Goal: Task Accomplishment & Management: Manage account settings

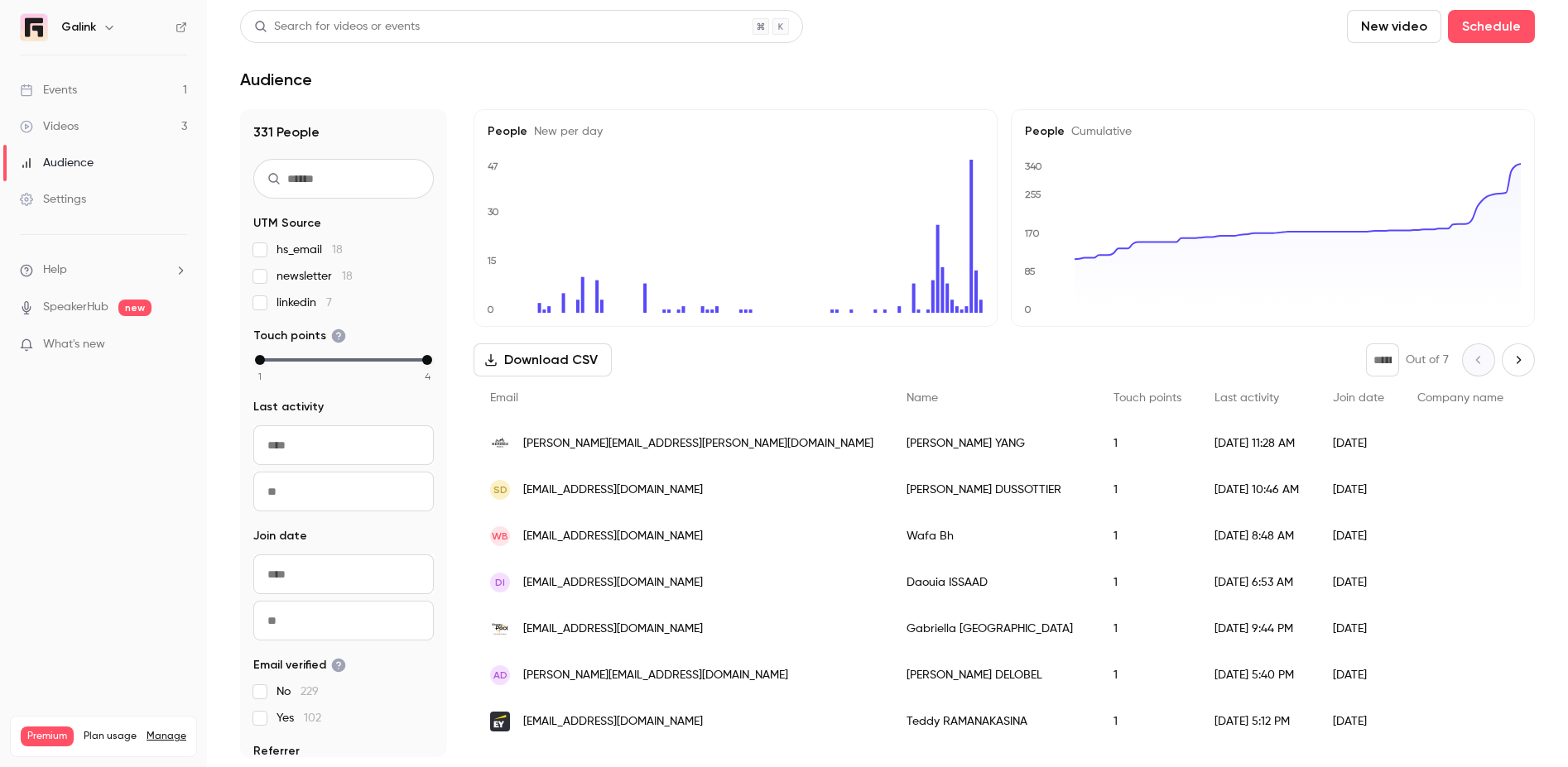
click at [148, 96] on link "Events 1" at bounding box center [103, 91] width 207 height 37
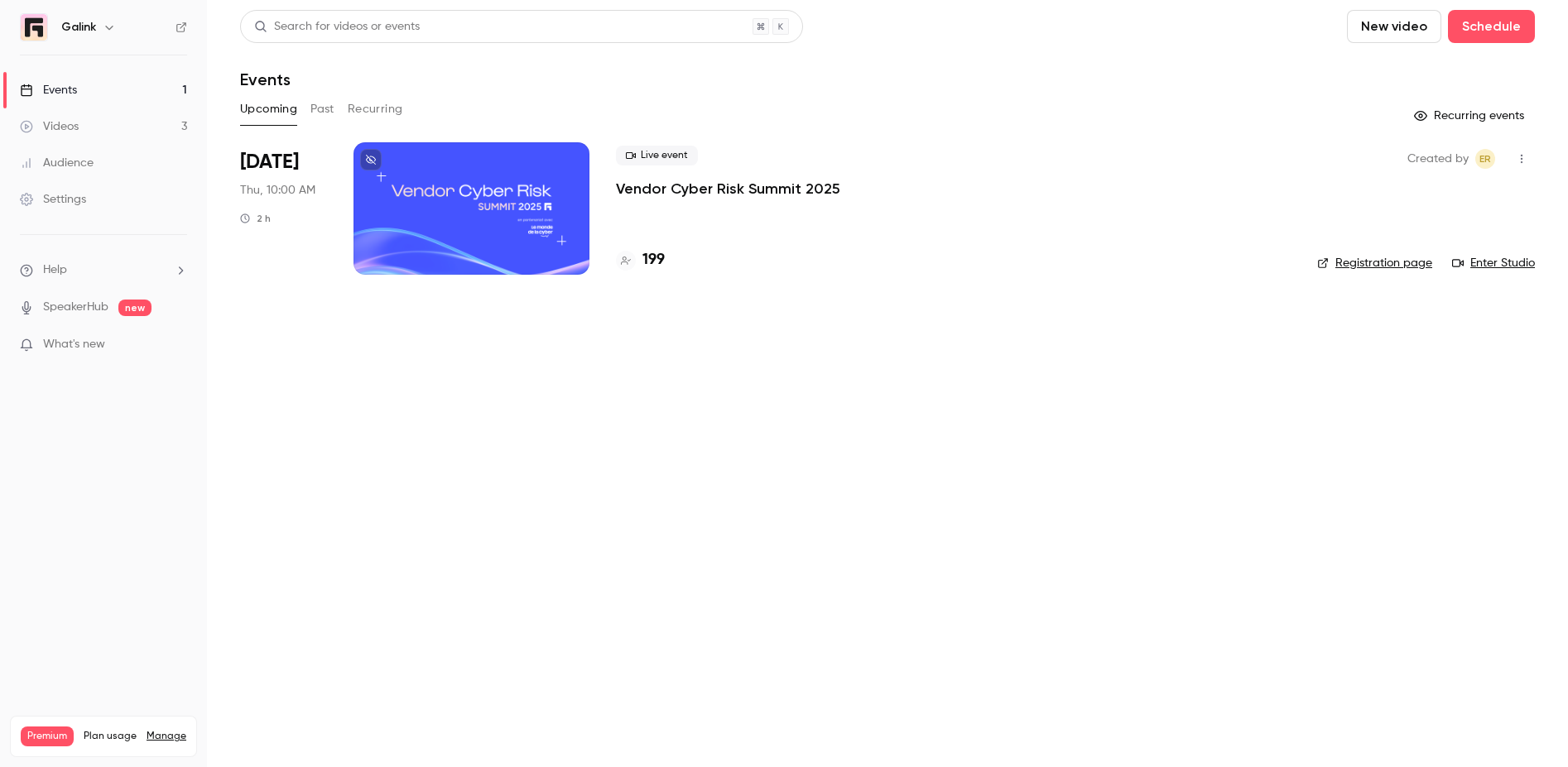
click at [509, 223] on div at bounding box center [472, 208] width 236 height 133
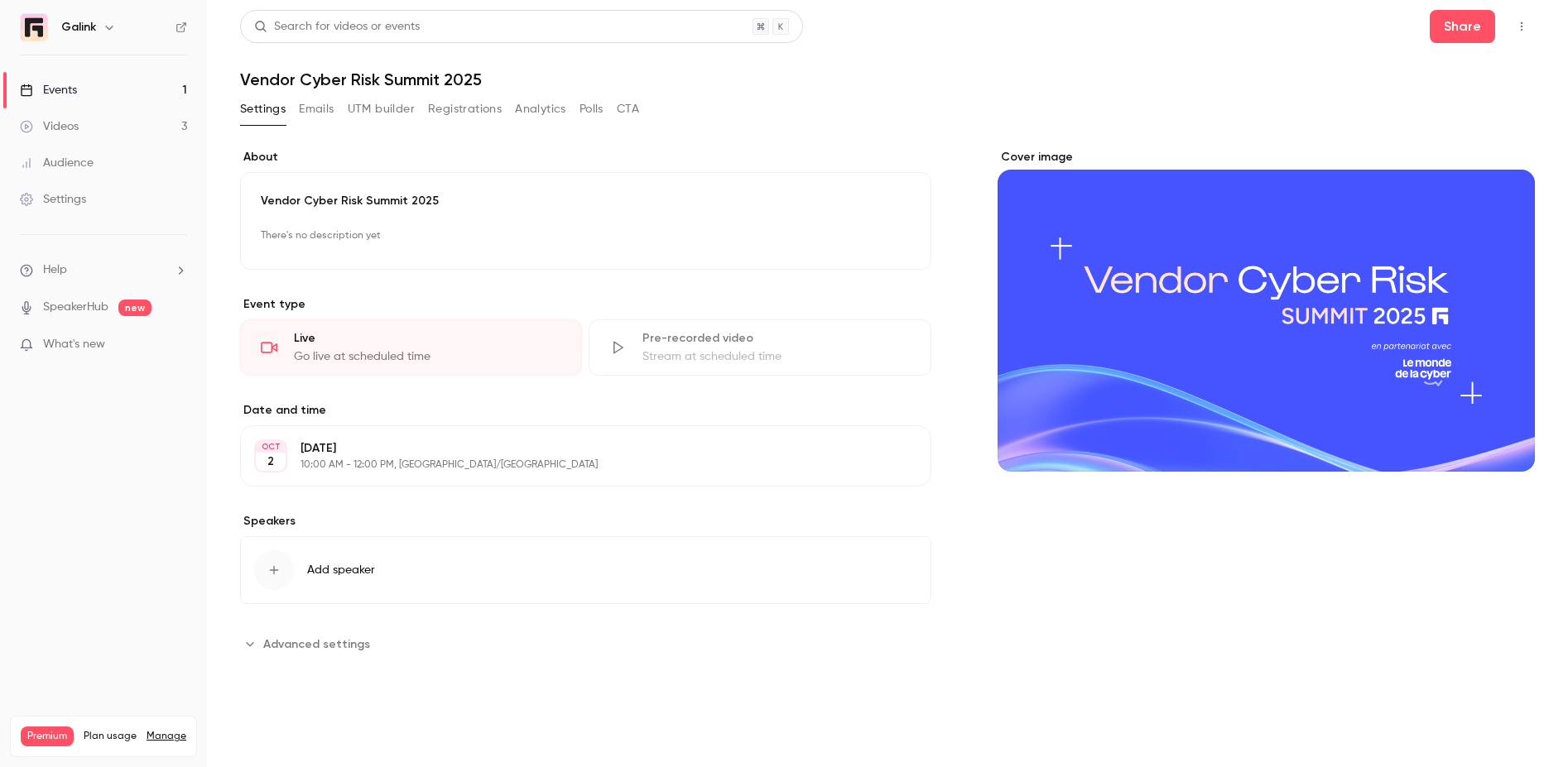
click at [1158, 284] on div "Cover image" at bounding box center [1266, 310] width 538 height 323
click at [0, 0] on input "Cover image" at bounding box center [0, 0] width 0 height 0
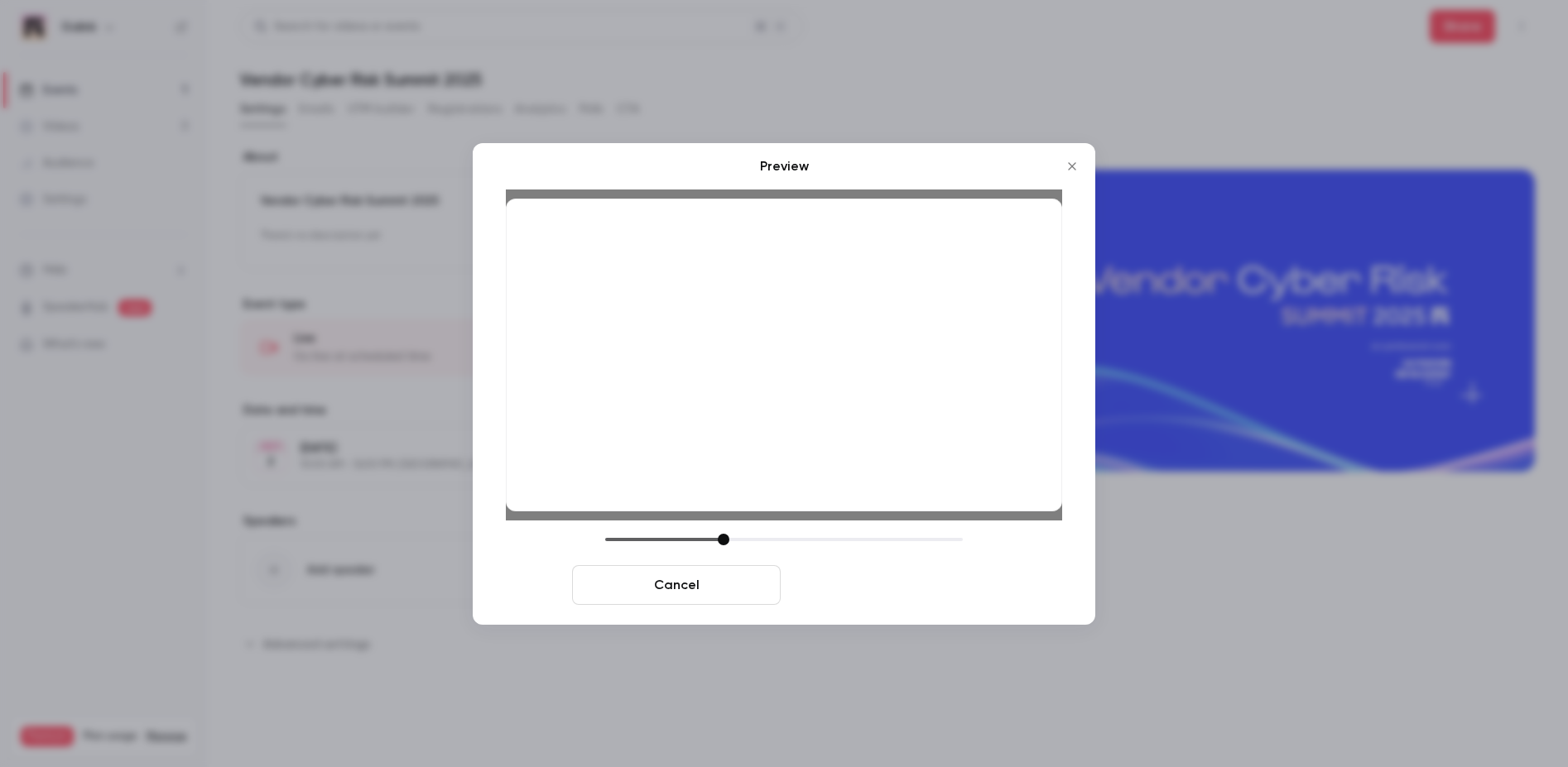
click at [916, 591] on button "Save cover" at bounding box center [891, 585] width 208 height 39
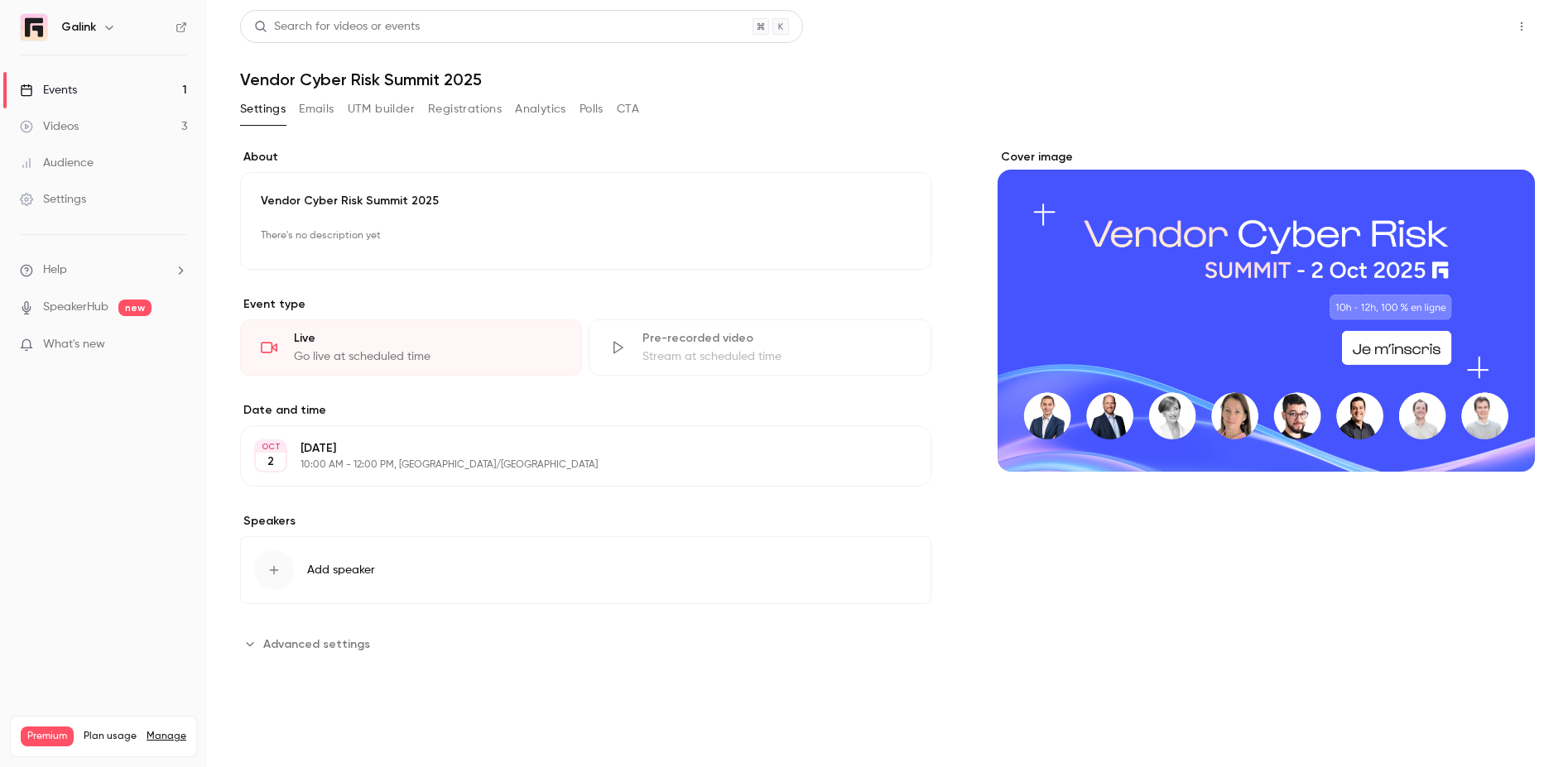
click at [1481, 31] on button "Share" at bounding box center [1463, 27] width 66 height 33
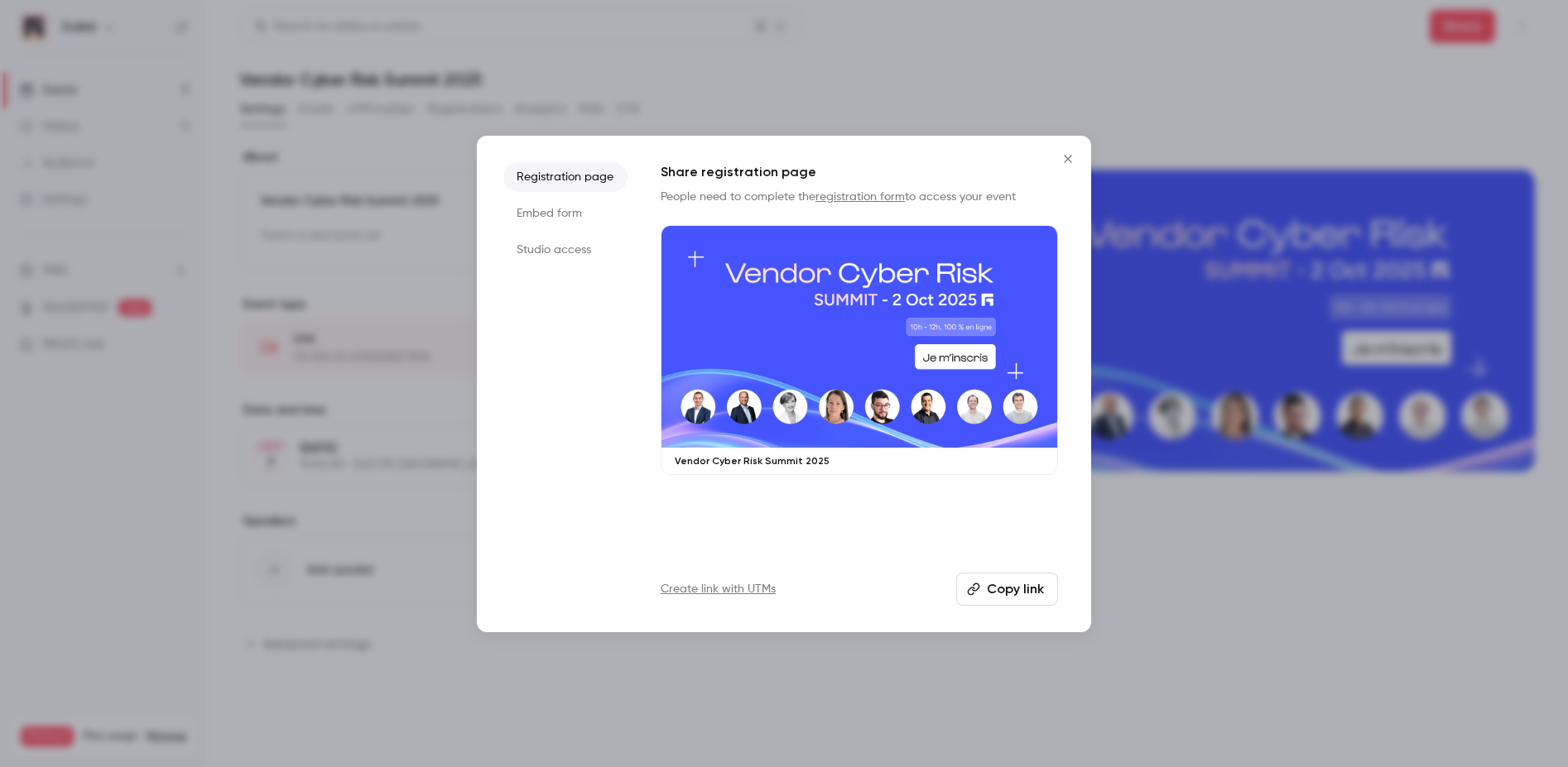
click at [993, 586] on button "Copy link" at bounding box center [1007, 590] width 101 height 33
